Goal: Transaction & Acquisition: Subscribe to service/newsletter

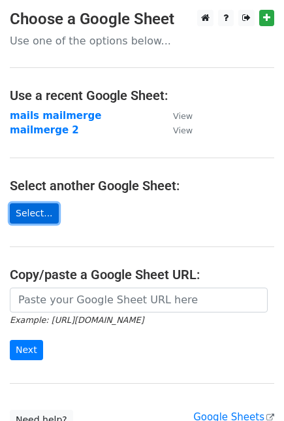
click at [31, 205] on link "Select..." at bounding box center [34, 213] width 49 height 20
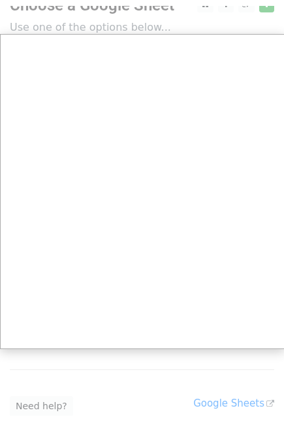
scroll to position [22, 0]
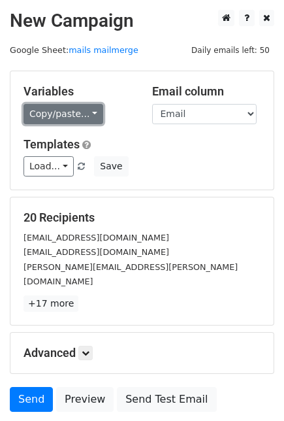
click at [74, 114] on link "Copy/paste..." at bounding box center [64, 114] width 80 height 20
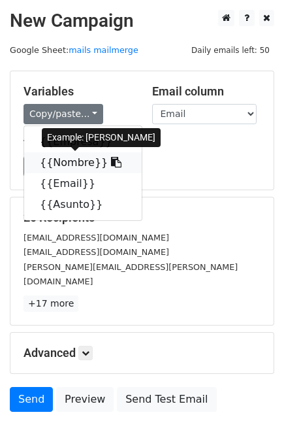
click at [74, 164] on link "{{Nombre}}" at bounding box center [83, 162] width 118 height 21
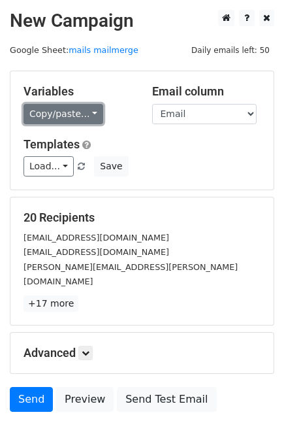
click at [73, 116] on link "Copy/paste..." at bounding box center [64, 114] width 80 height 20
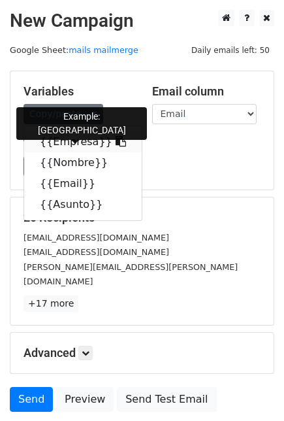
click at [67, 141] on link "{{Empresa}}" at bounding box center [83, 141] width 118 height 21
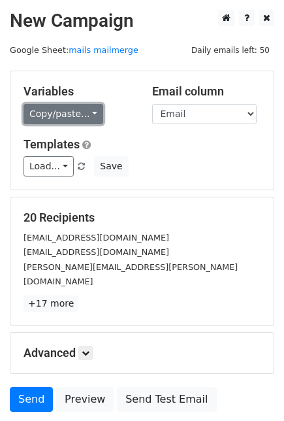
click at [73, 112] on link "Copy/paste..." at bounding box center [64, 114] width 80 height 20
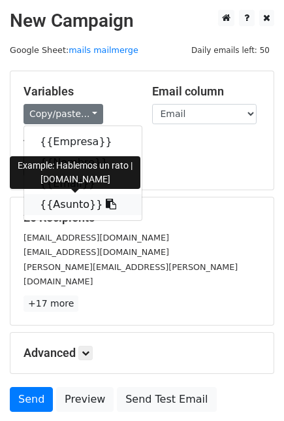
click at [80, 201] on link "{{Asunto}}" at bounding box center [83, 204] width 118 height 21
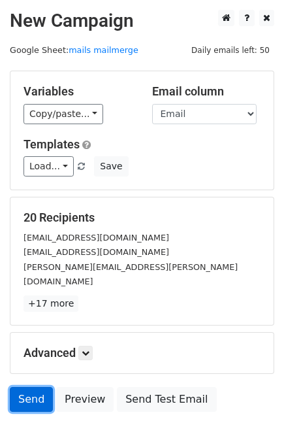
click at [33, 387] on link "Send" at bounding box center [31, 399] width 43 height 25
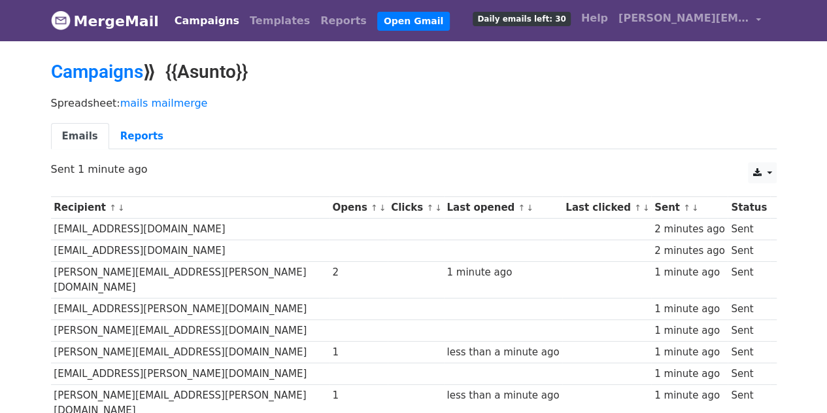
click at [434, 135] on ul "Emails Reports" at bounding box center [414, 136] width 726 height 27
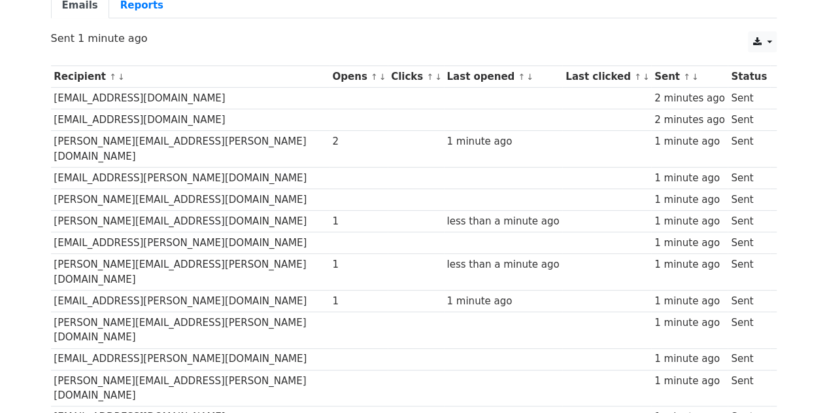
scroll to position [157, 0]
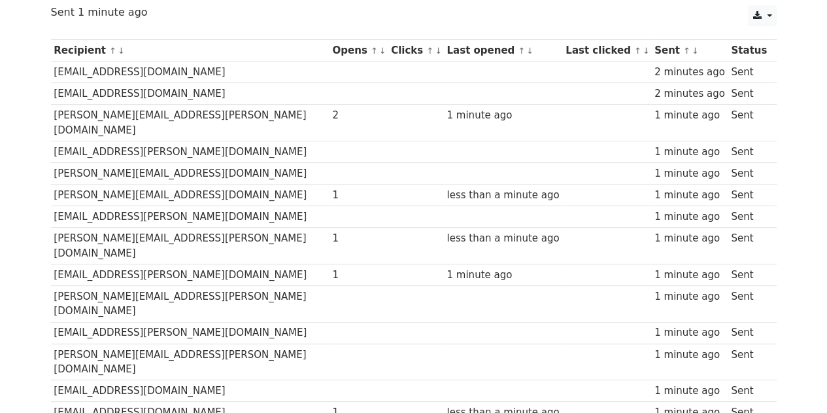
click at [137, 264] on td "[EMAIL_ADDRESS][PERSON_NAME][DOMAIN_NAME]" at bounding box center [190, 275] width 279 height 22
click at [332, 267] on div "1" at bounding box center [358, 274] width 52 height 15
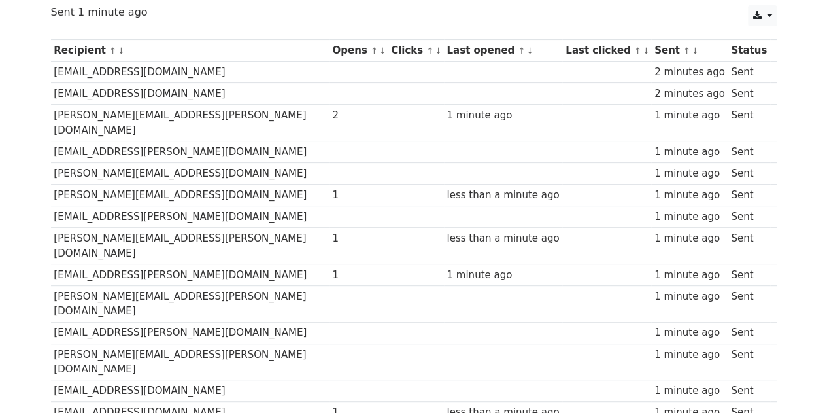
click at [109, 228] on td "[PERSON_NAME][EMAIL_ADDRESS][PERSON_NAME][DOMAIN_NAME]" at bounding box center [190, 246] width 279 height 37
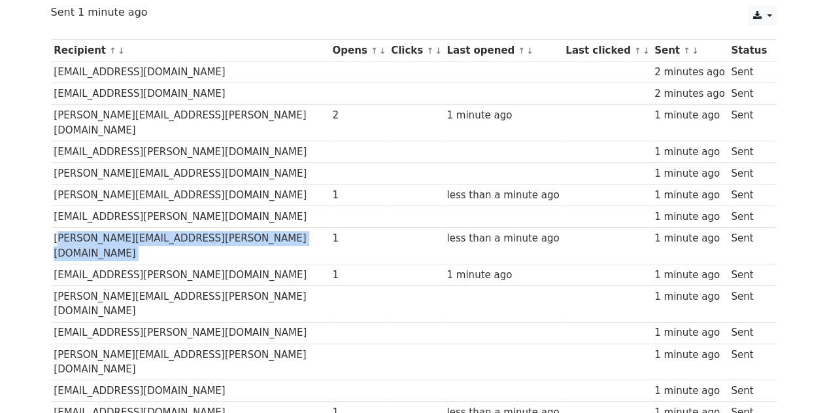
click at [109, 228] on td "[PERSON_NAME][EMAIL_ADDRESS][PERSON_NAME][DOMAIN_NAME]" at bounding box center [190, 246] width 279 height 37
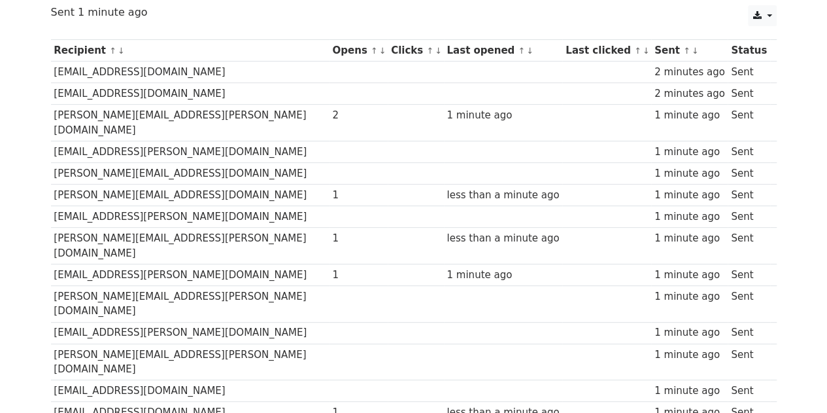
click at [167, 184] on td "[PERSON_NAME][EMAIL_ADDRESS][DOMAIN_NAME]" at bounding box center [190, 195] width 279 height 22
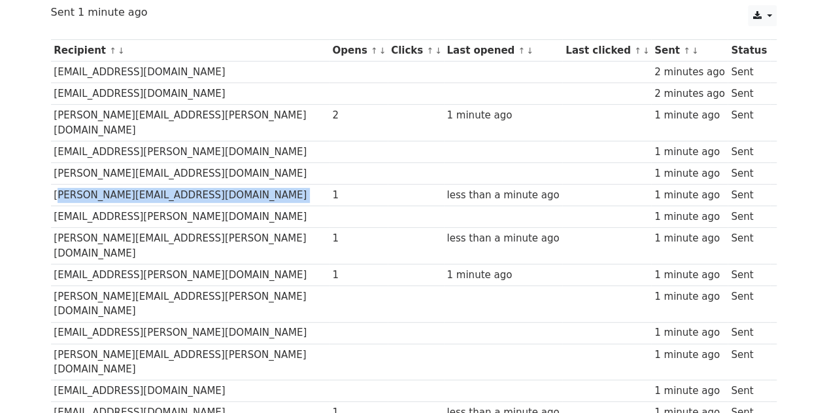
click at [167, 184] on td "[PERSON_NAME][EMAIL_ADDRESS][DOMAIN_NAME]" at bounding box center [190, 195] width 279 height 22
click at [285, 184] on td "[PERSON_NAME][EMAIL_ADDRESS][DOMAIN_NAME]" at bounding box center [190, 195] width 279 height 22
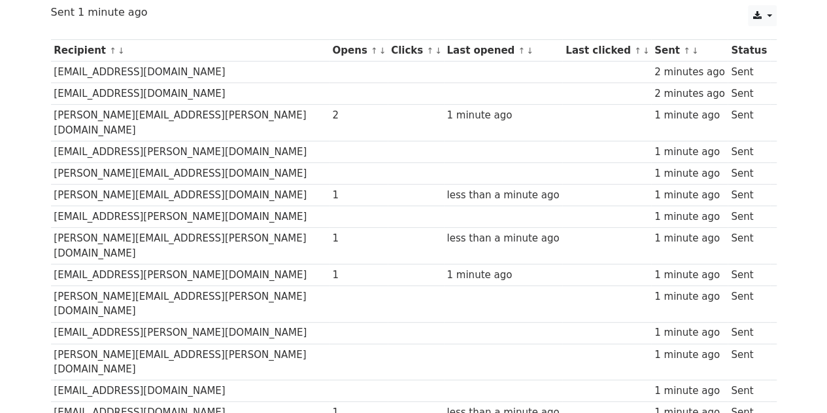
click at [168, 111] on td "[PERSON_NAME][EMAIL_ADDRESS][PERSON_NAME][DOMAIN_NAME]" at bounding box center [190, 123] width 279 height 37
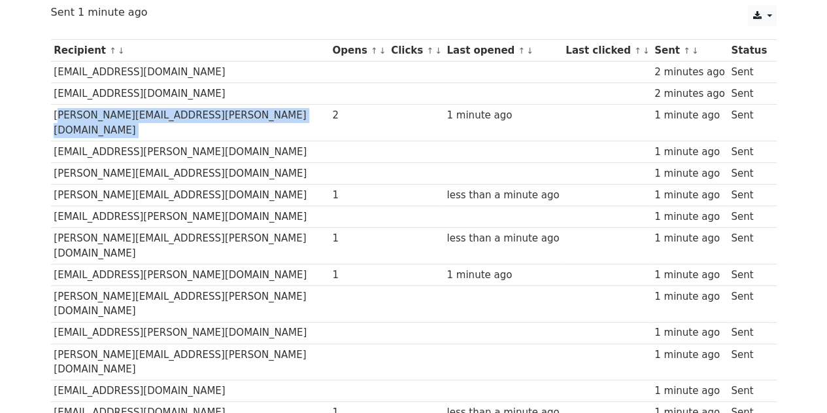
click at [168, 111] on td "[PERSON_NAME][EMAIL_ADDRESS][PERSON_NAME][DOMAIN_NAME]" at bounding box center [190, 123] width 279 height 37
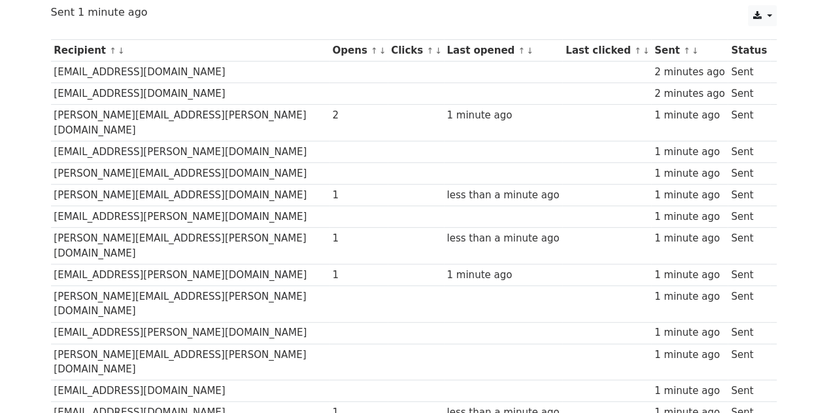
click at [444, 141] on td at bounding box center [503, 152] width 119 height 22
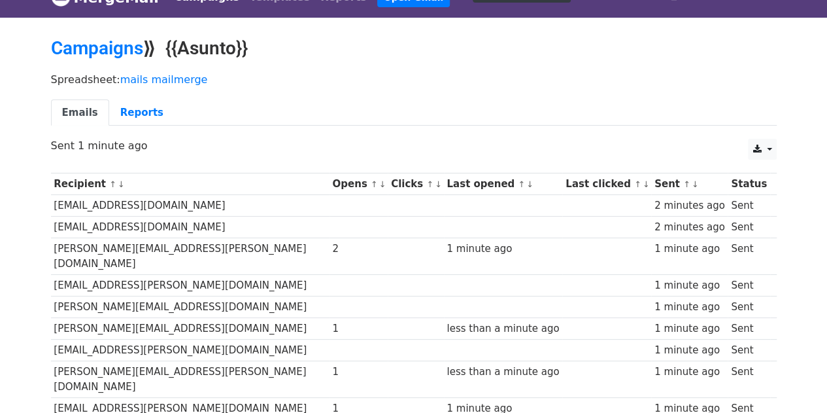
scroll to position [0, 0]
